Goal: Book appointment/travel/reservation

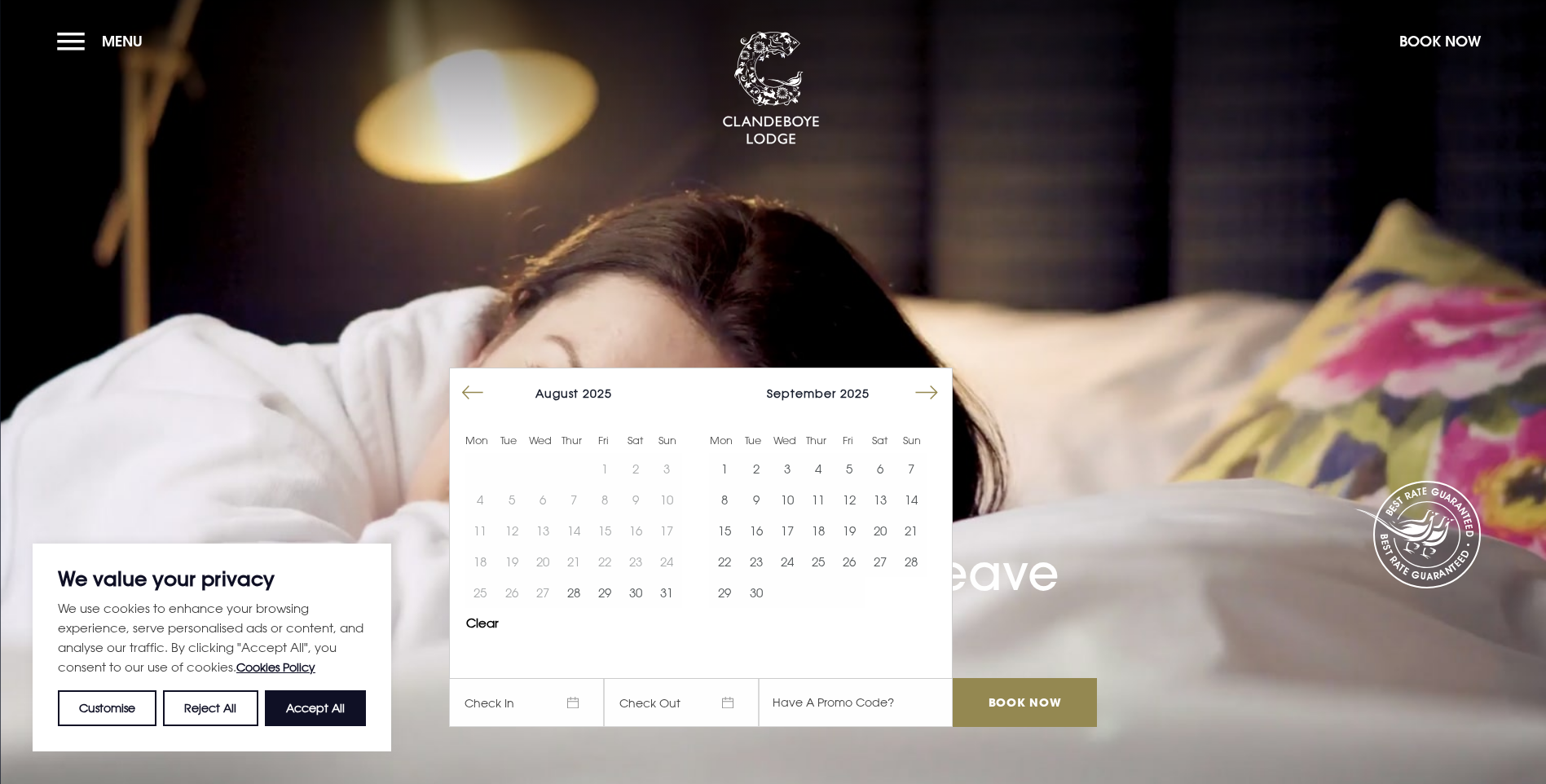
click at [939, 377] on button "Move forward to switch to the next month." at bounding box center [926, 392] width 31 height 31
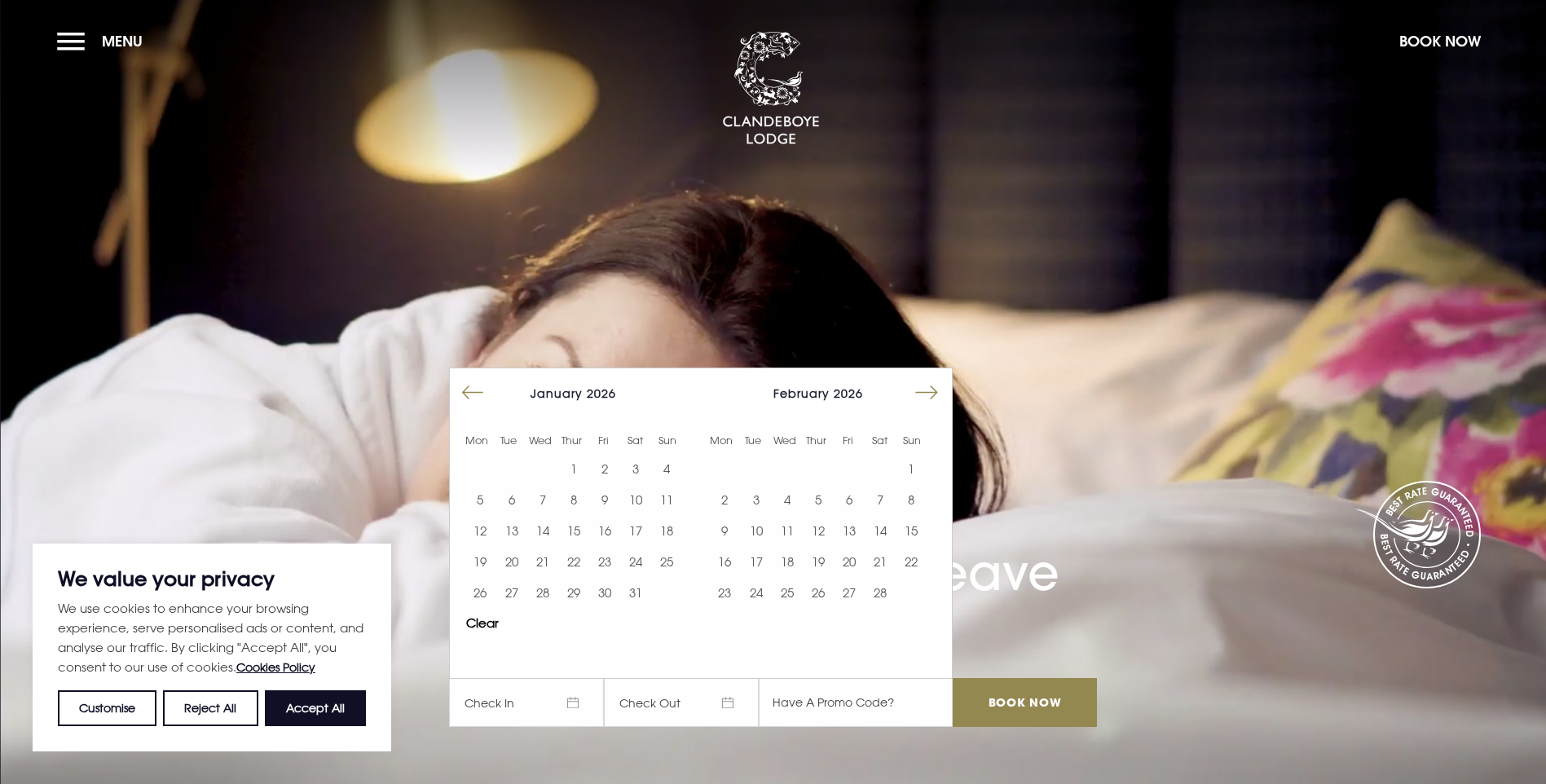
click at [939, 377] on button "Move forward to switch to the next month." at bounding box center [926, 392] width 31 height 31
click at [931, 377] on button "Move forward to switch to the next month." at bounding box center [926, 392] width 31 height 31
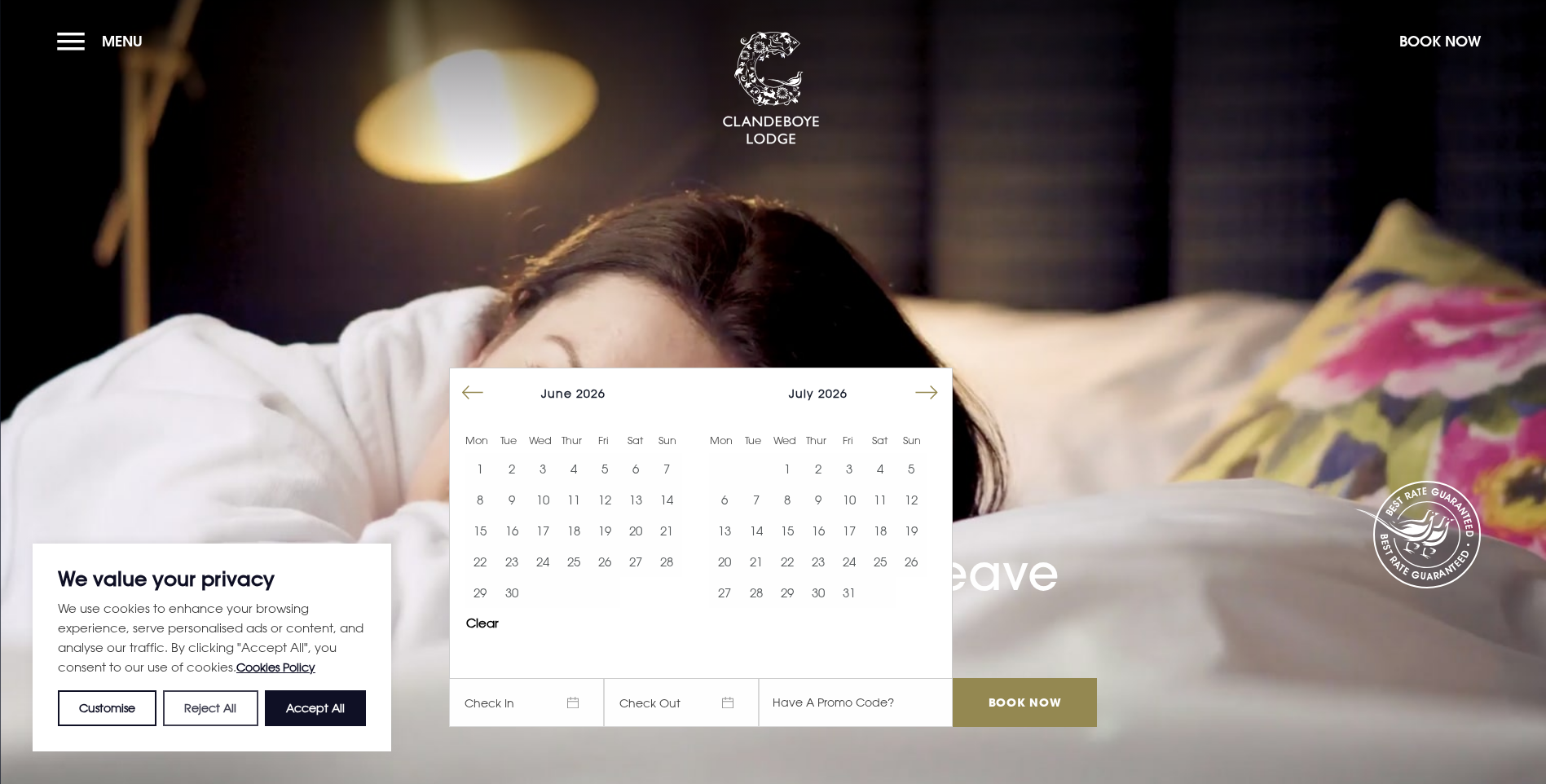
click at [210, 702] on button "Reject All" at bounding box center [210, 708] width 94 height 36
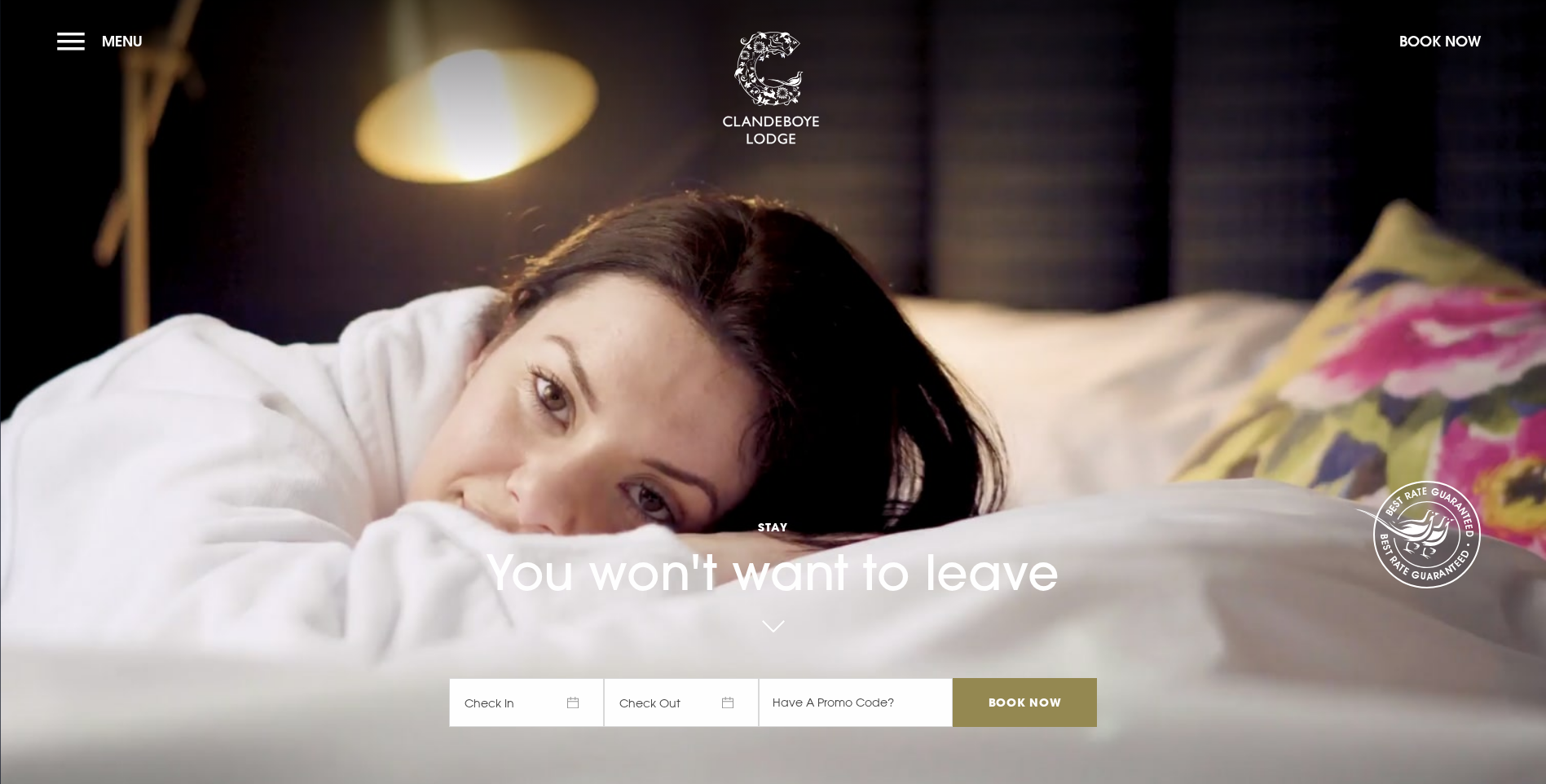
click at [530, 678] on span "Check In" at bounding box center [526, 702] width 155 height 49
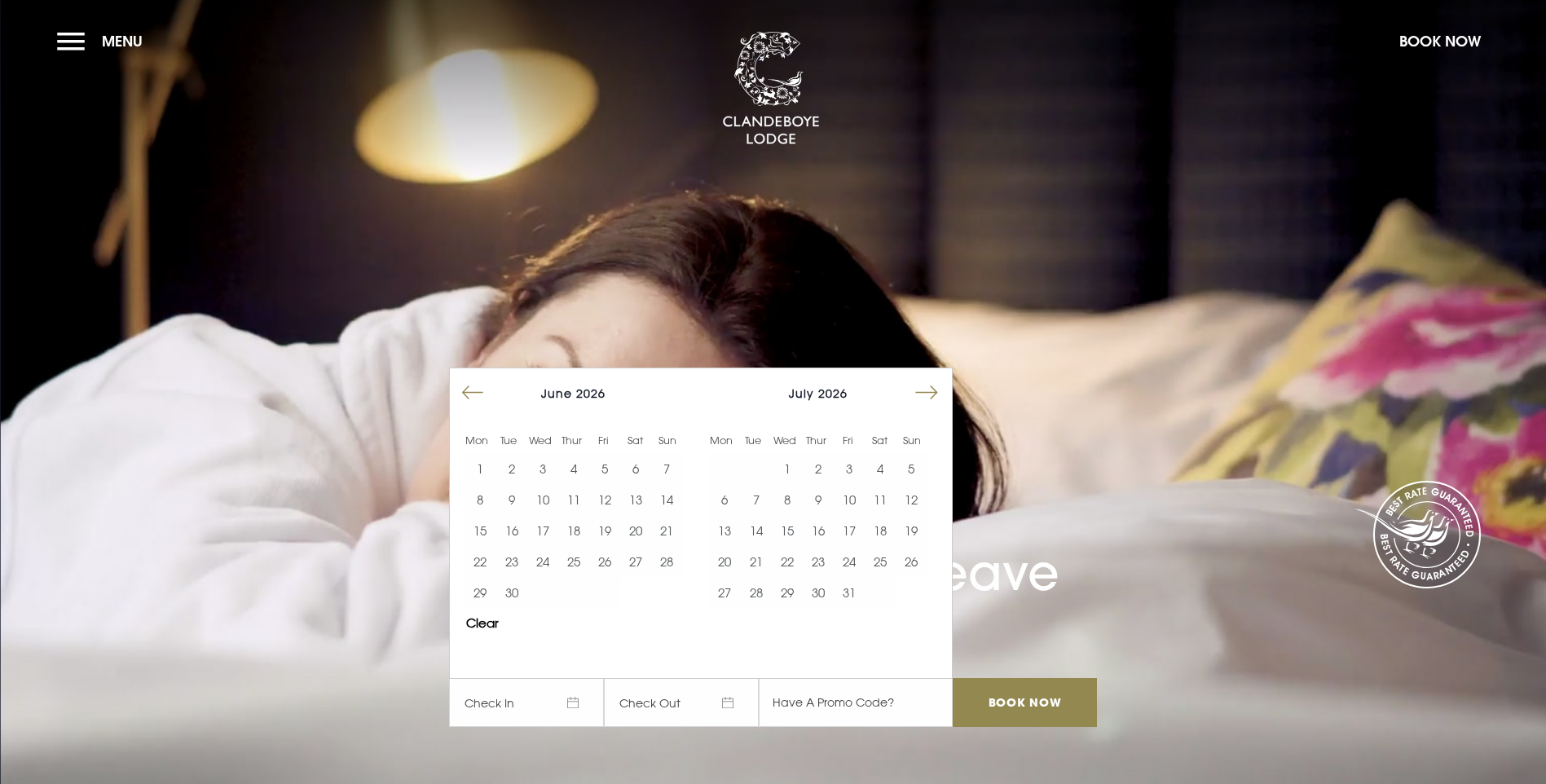
click at [939, 377] on button "Move forward to switch to the next month." at bounding box center [926, 392] width 31 height 31
click at [825, 546] on button "20" at bounding box center [818, 561] width 31 height 31
click at [668, 678] on span "[DATE]" at bounding box center [681, 702] width 155 height 49
click at [920, 546] on button "23" at bounding box center [911, 561] width 31 height 31
click at [932, 377] on button "Move forward to switch to the next month." at bounding box center [926, 392] width 31 height 31
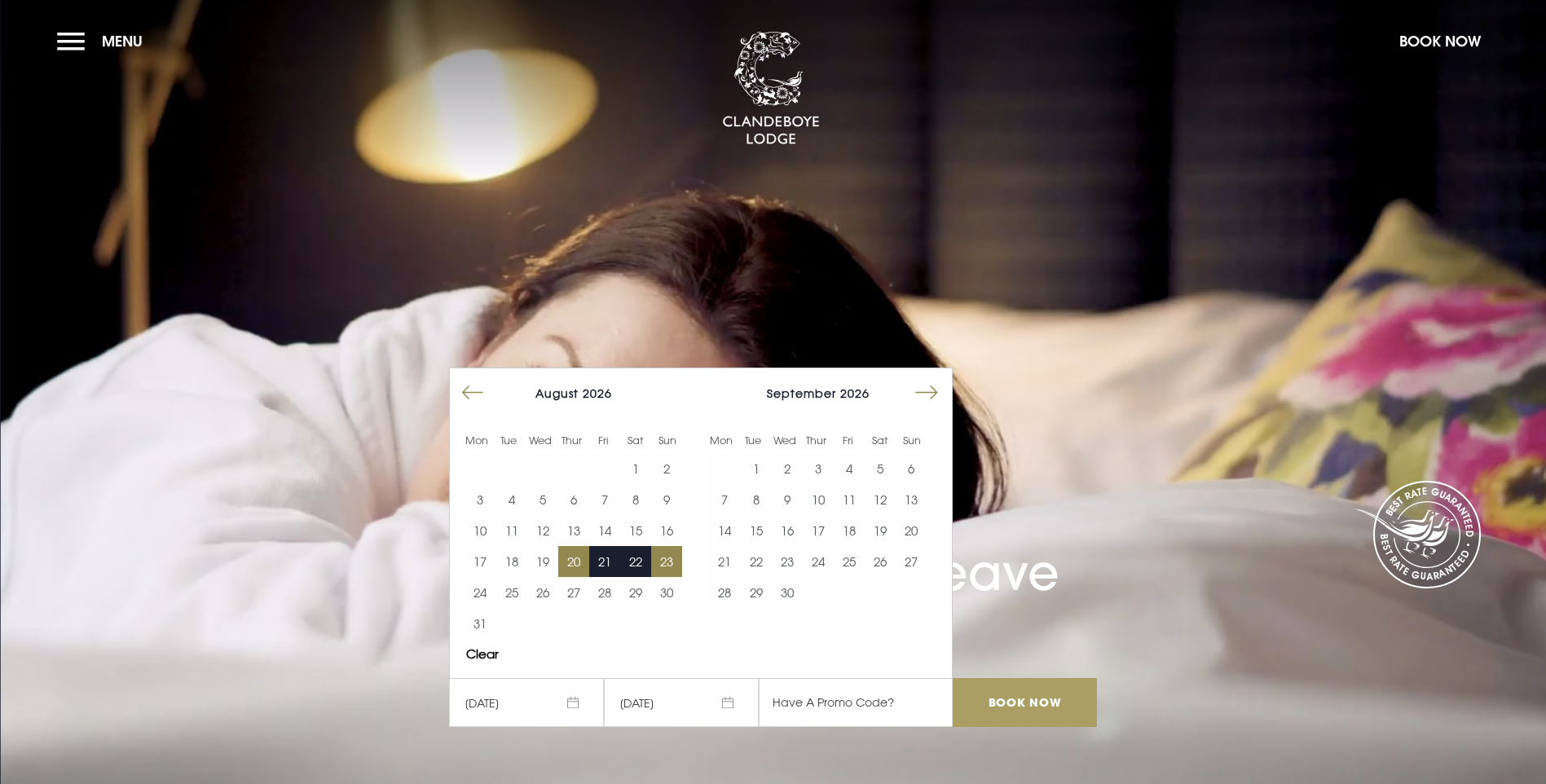
click at [1009, 678] on input "Book Now" at bounding box center [1025, 702] width 143 height 49
